Goal: Transaction & Acquisition: Purchase product/service

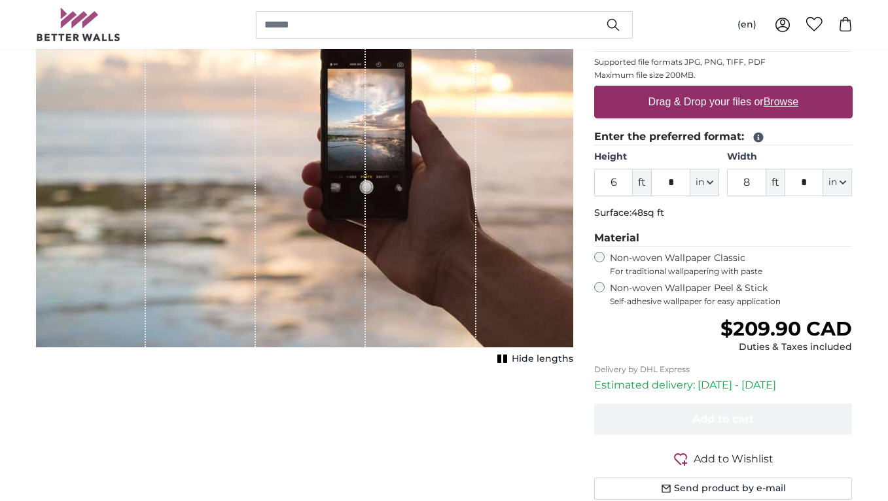
scroll to position [262, 0]
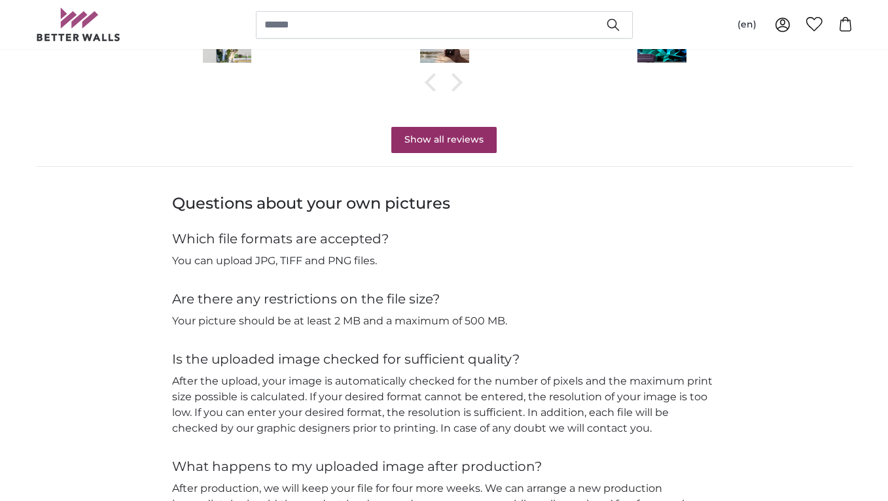
scroll to position [1243, 0]
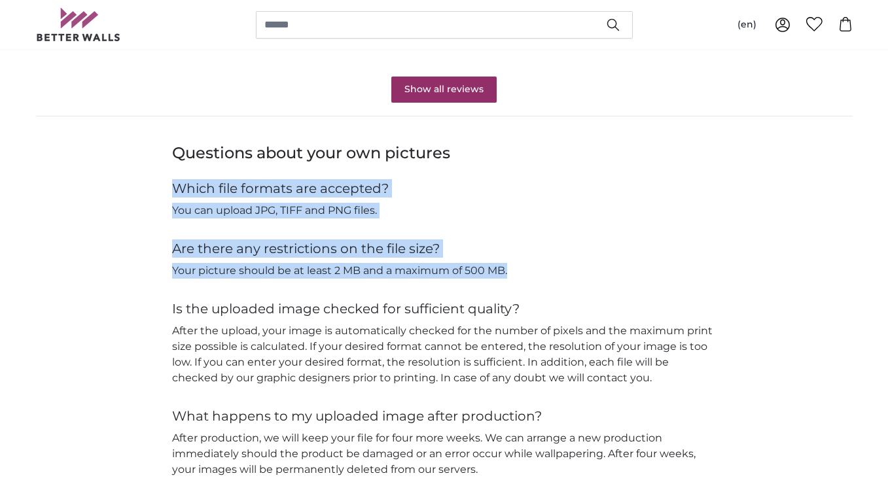
drag, startPoint x: 173, startPoint y: 186, endPoint x: 570, endPoint y: 275, distance: 406.4
click at [570, 275] on div "Questions about your own pictures Which file formats are accepted? You can uplo…" at bounding box center [444, 348] width 544 height 411
click at [508, 218] on p "You can upload JPG, TIFF and PNG files." at bounding box center [444, 211] width 544 height 16
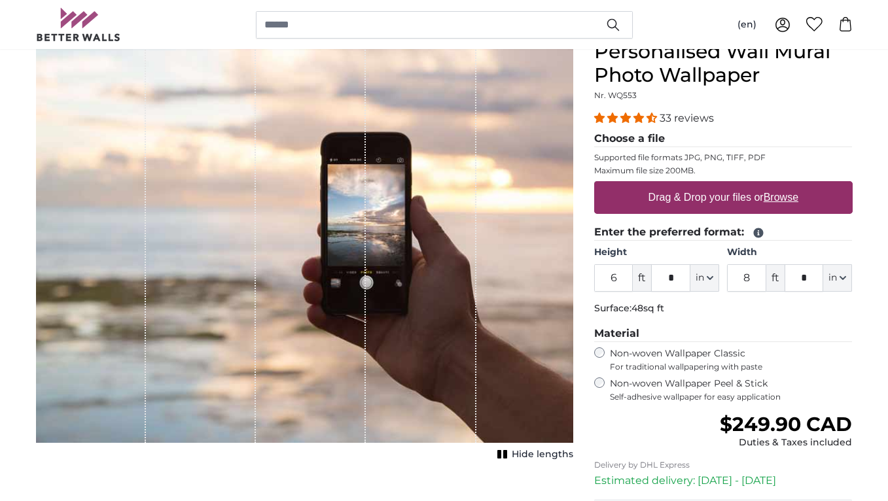
scroll to position [131, 0]
click at [623, 282] on input "6" at bounding box center [613, 277] width 39 height 27
drag, startPoint x: 622, startPoint y: 277, endPoint x: 603, endPoint y: 275, distance: 18.4
click at [603, 275] on input "6" at bounding box center [613, 277] width 39 height 27
type input "9"
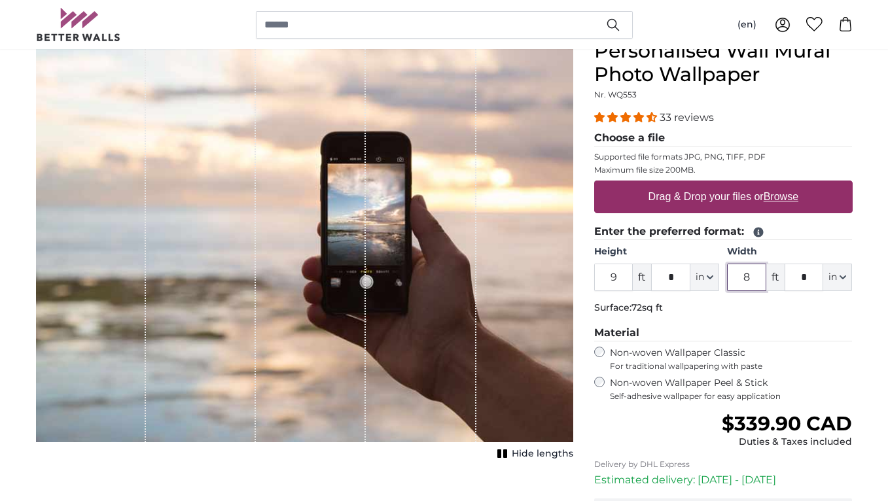
drag, startPoint x: 753, startPoint y: 279, endPoint x: 737, endPoint y: 278, distance: 16.4
click at [737, 278] on input "8" at bounding box center [746, 277] width 39 height 27
click at [686, 314] on p "Surface: 72sq ft" at bounding box center [723, 308] width 258 height 13
drag, startPoint x: 756, startPoint y: 279, endPoint x: 729, endPoint y: 281, distance: 27.0
click at [729, 281] on input "8" at bounding box center [746, 277] width 39 height 27
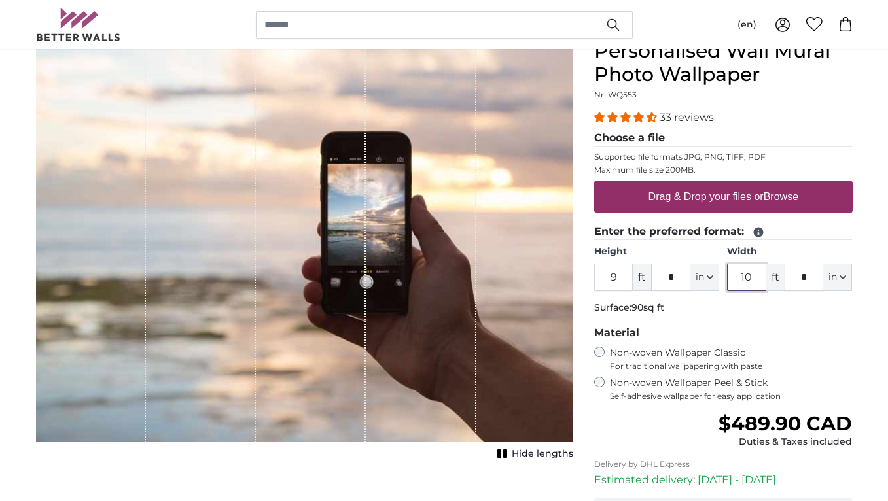
type input "10"
click at [762, 317] on fieldset "Enter the preferred format: Height 9 ft * in Centimeter (cm) Inches (inch) Feet…" at bounding box center [723, 272] width 258 height 96
